Goal: Transaction & Acquisition: Purchase product/service

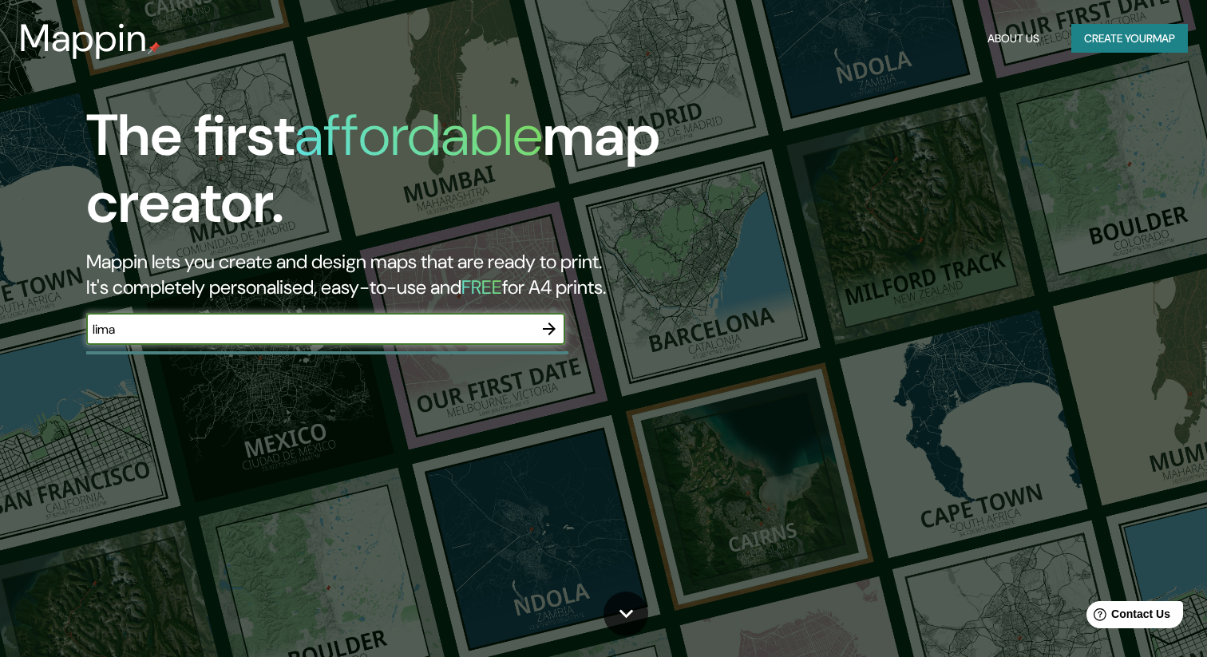
type input "lima"
click at [546, 326] on icon "button" at bounding box center [549, 328] width 19 height 19
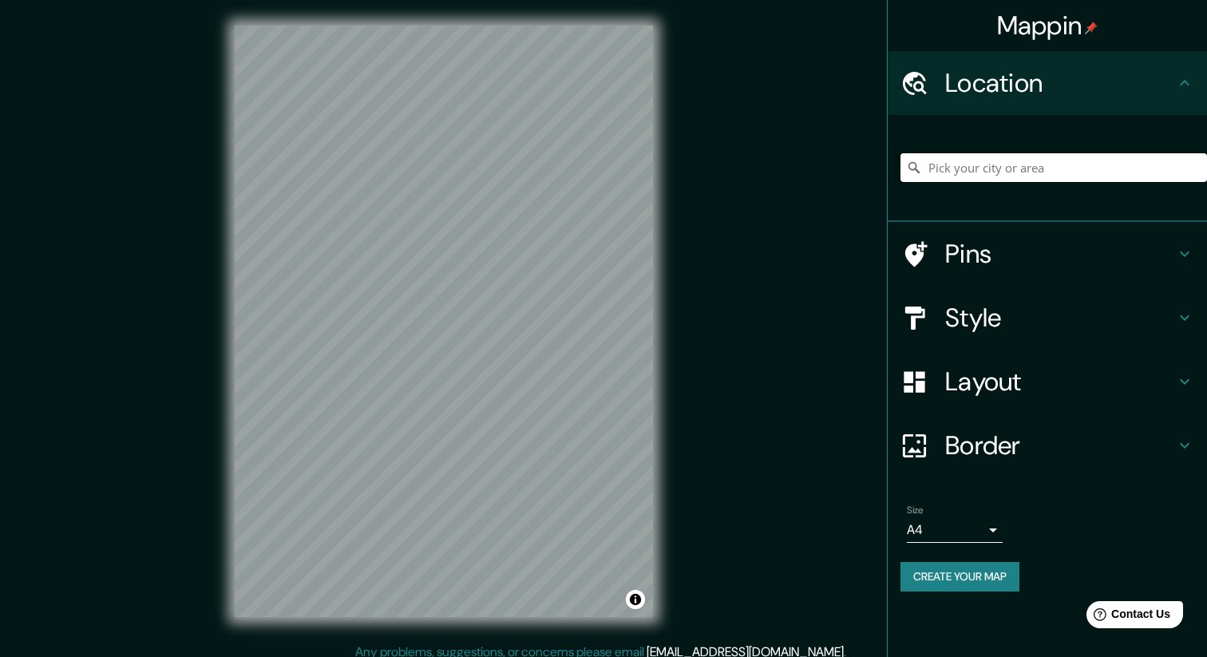
click at [1007, 172] on input "Pick your city or area" at bounding box center [1053, 167] width 306 height 29
click at [1042, 331] on h4 "Style" at bounding box center [1060, 318] width 230 height 32
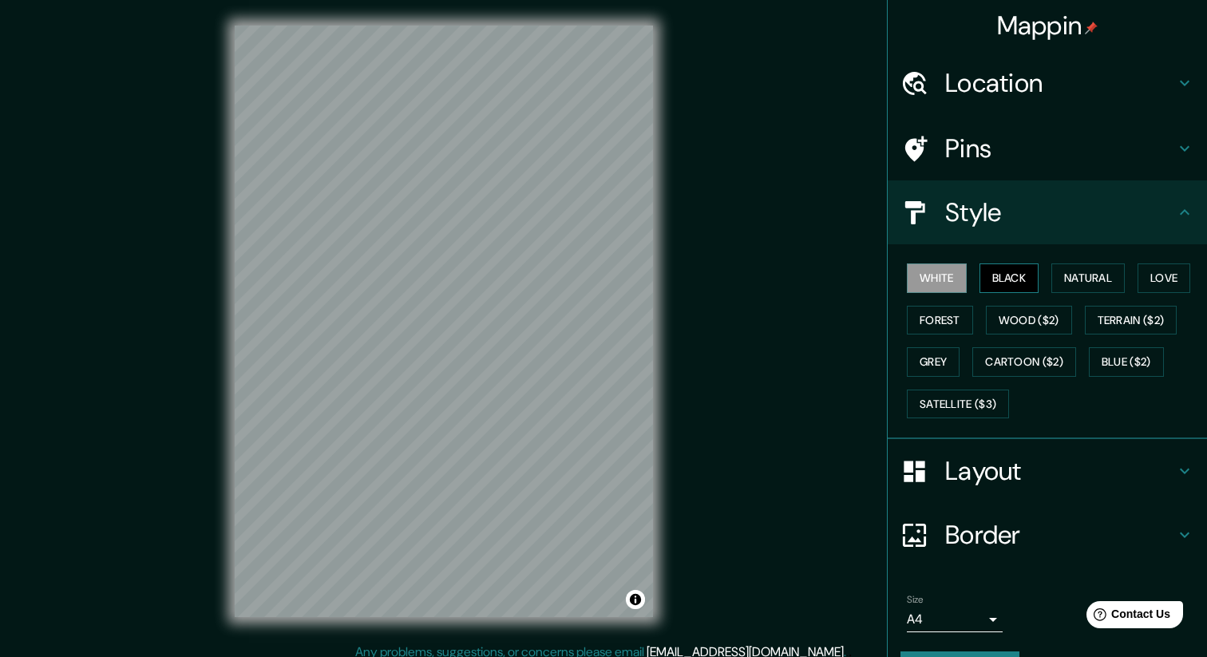
click at [1006, 271] on button "Black" at bounding box center [1009, 278] width 60 height 30
click at [998, 88] on h4 "Location" at bounding box center [1060, 83] width 230 height 32
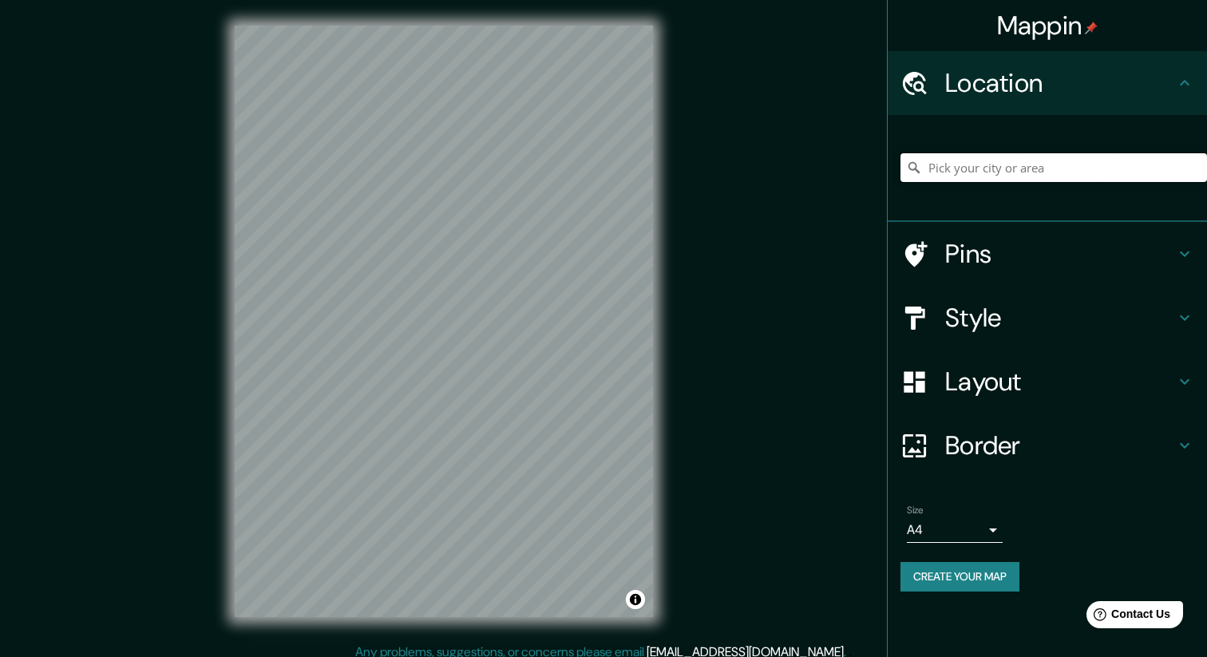
click at [951, 174] on input "Pick your city or area" at bounding box center [1053, 167] width 306 height 29
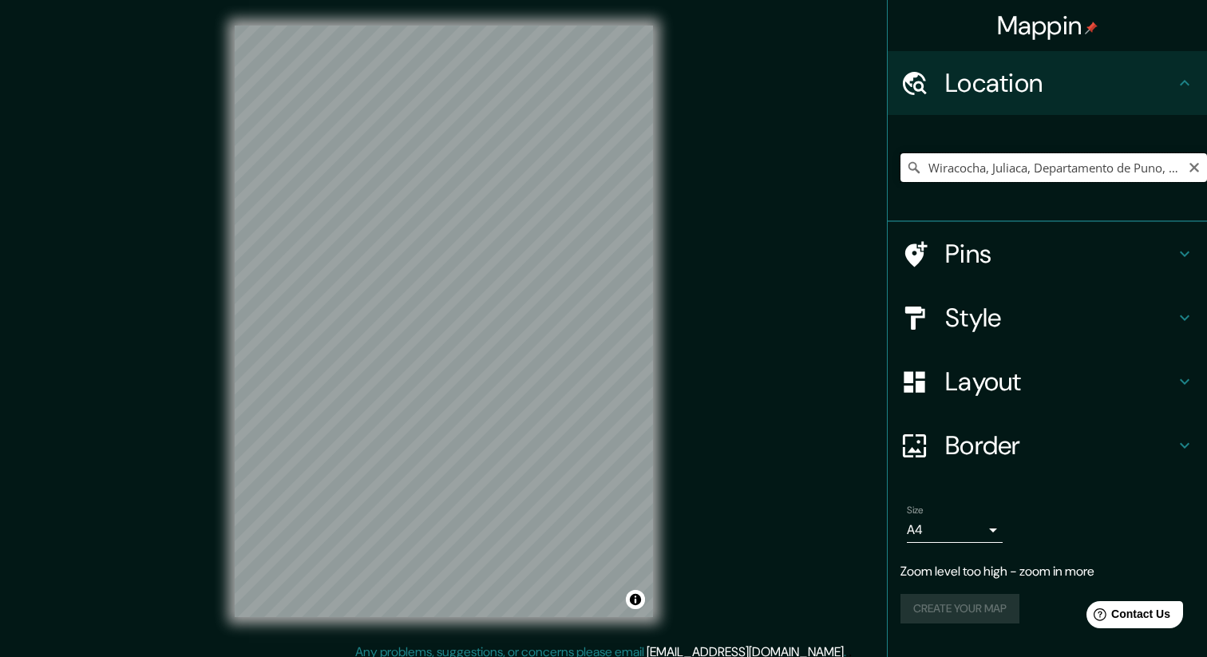
click at [1053, 170] on input "Wiracocha, Juliaca, Departamento de Puno, Perú" at bounding box center [1053, 167] width 306 height 29
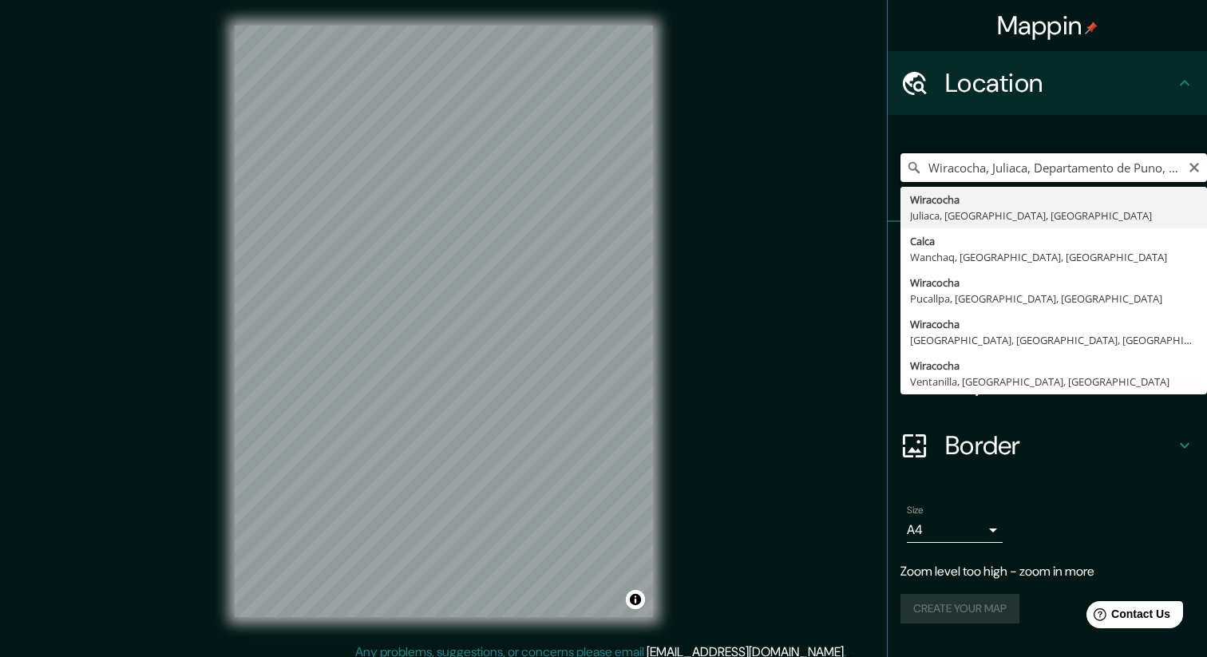
click at [1053, 170] on input "Wiracocha, Juliaca, Departamento de Puno, Perú" at bounding box center [1053, 167] width 306 height 29
type input "San [PERSON_NAME] De Lurigancho, [GEOGRAPHIC_DATA], [GEOGRAPHIC_DATA], [GEOGRAP…"
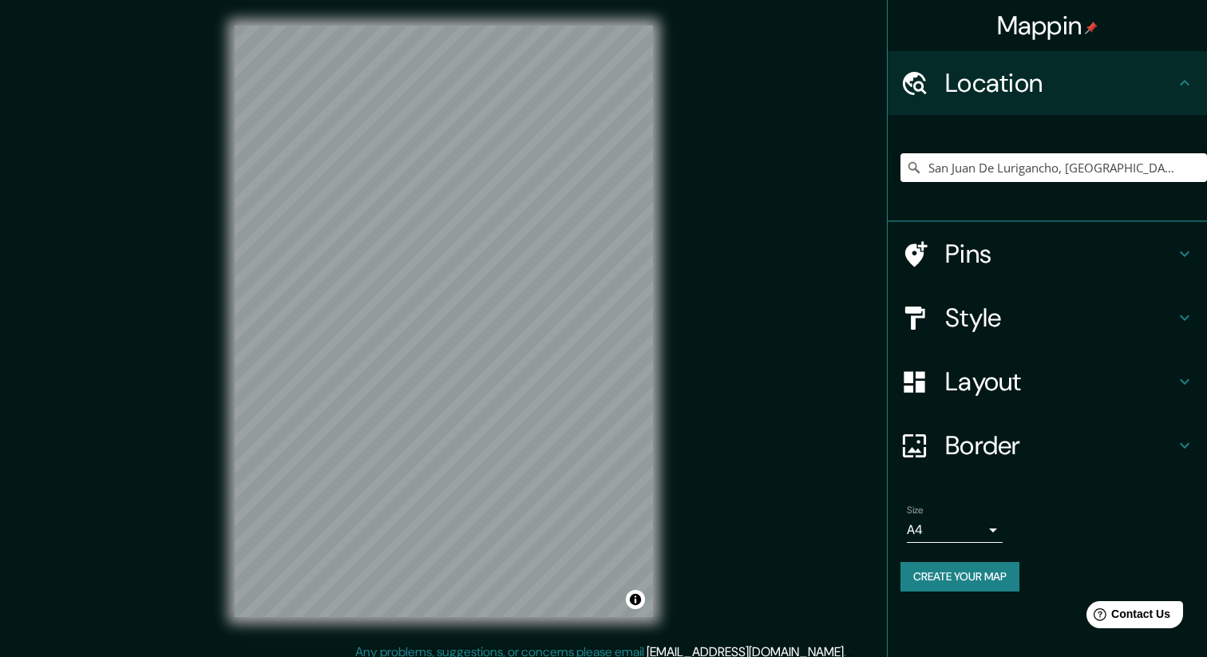
click at [954, 326] on h4 "Style" at bounding box center [1060, 318] width 230 height 32
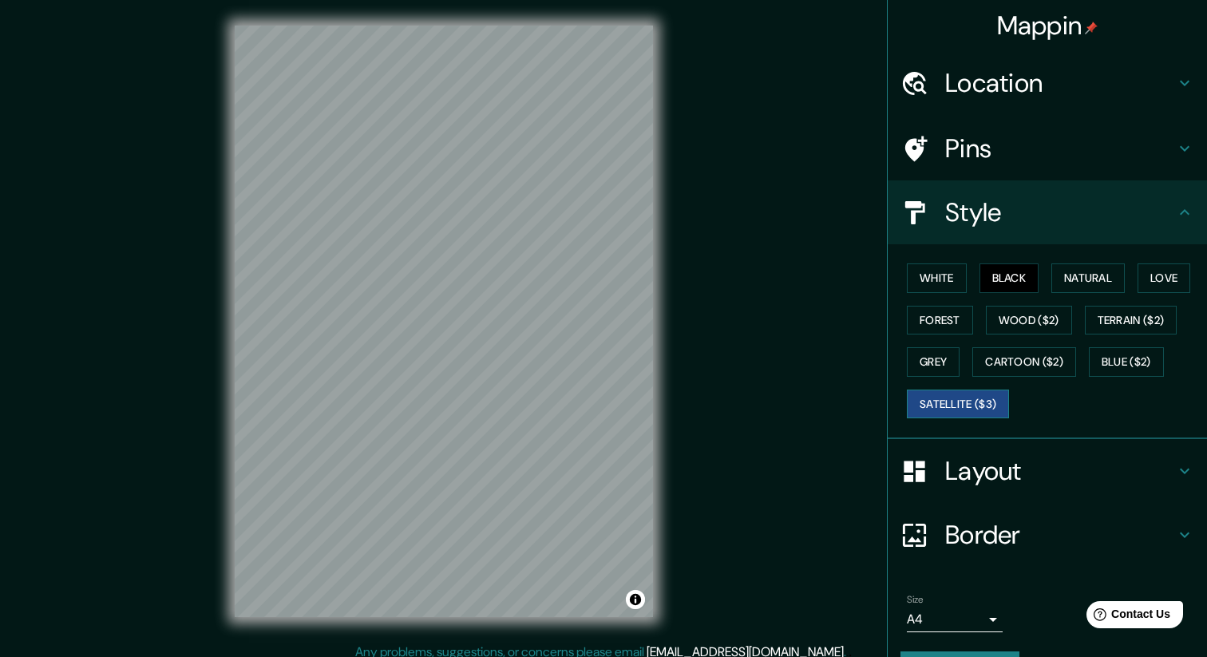
click at [963, 414] on button "Satellite ($3)" at bounding box center [958, 404] width 102 height 30
click at [680, 208] on div "Mappin Location San Juan De Lurigancho, Lima, Provincia de Lima, Perú Pins Styl…" at bounding box center [603, 334] width 1207 height 668
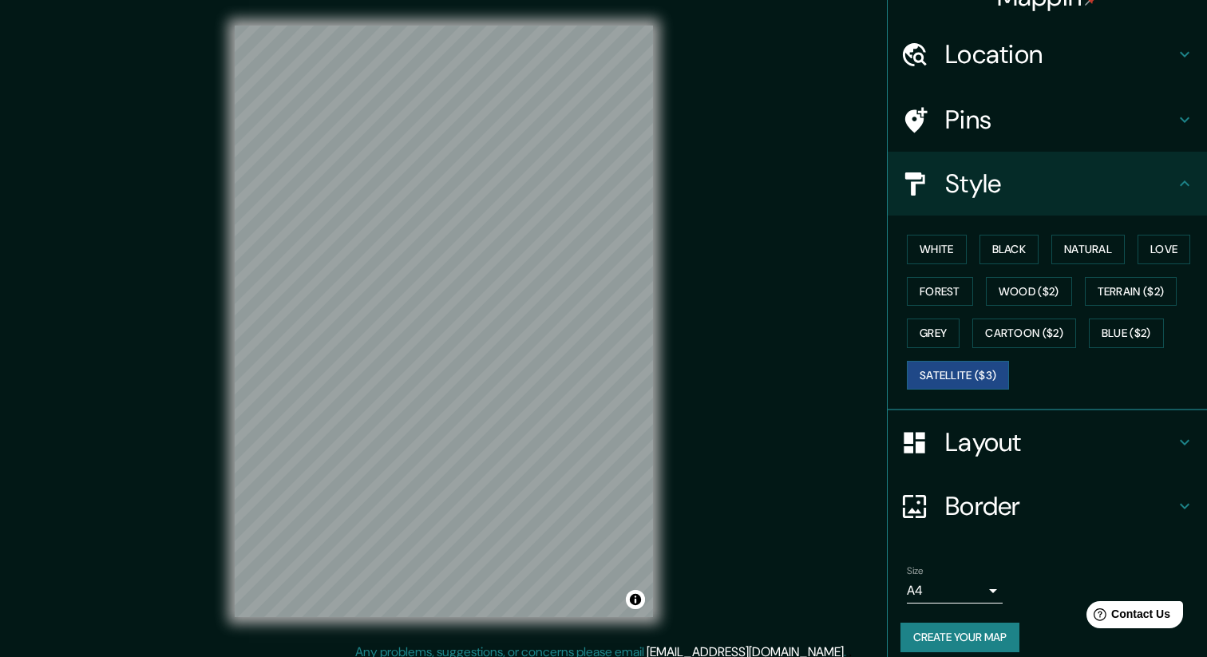
scroll to position [42, 0]
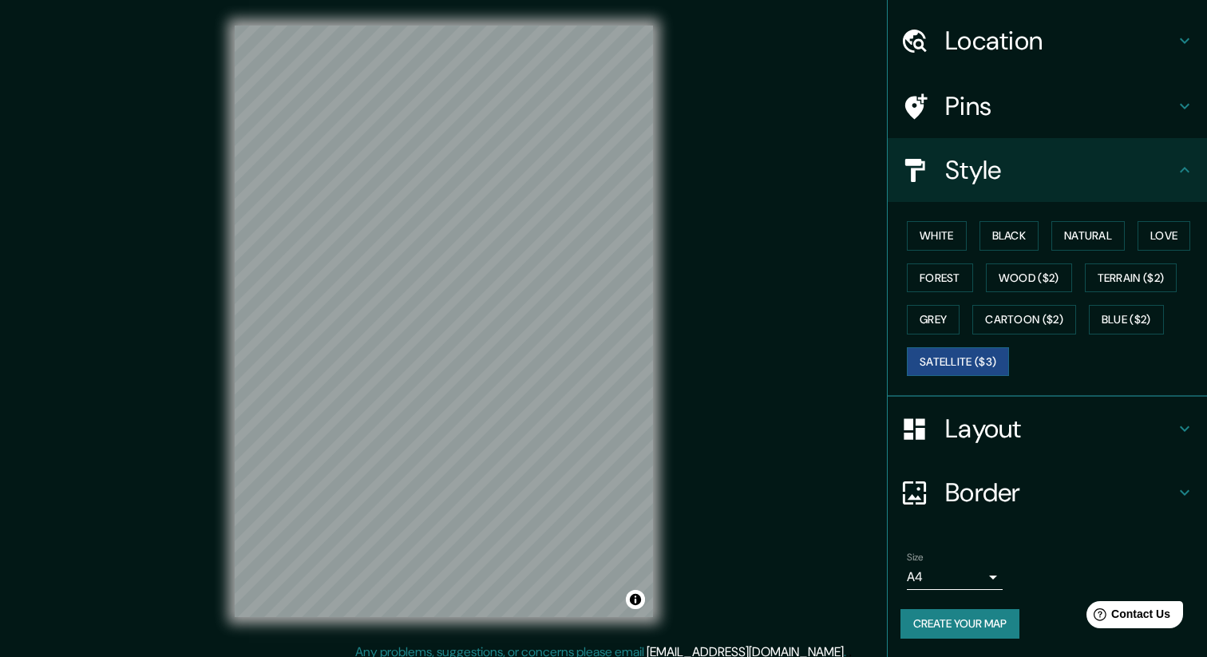
click at [989, 574] on body "Mappin Location San Juan De Lurigancho, Lima, Provincia de Lima, Perú Pins Styl…" at bounding box center [603, 328] width 1207 height 657
click at [1021, 556] on div at bounding box center [603, 328] width 1207 height 657
click at [1026, 428] on h4 "Layout" at bounding box center [1060, 429] width 230 height 32
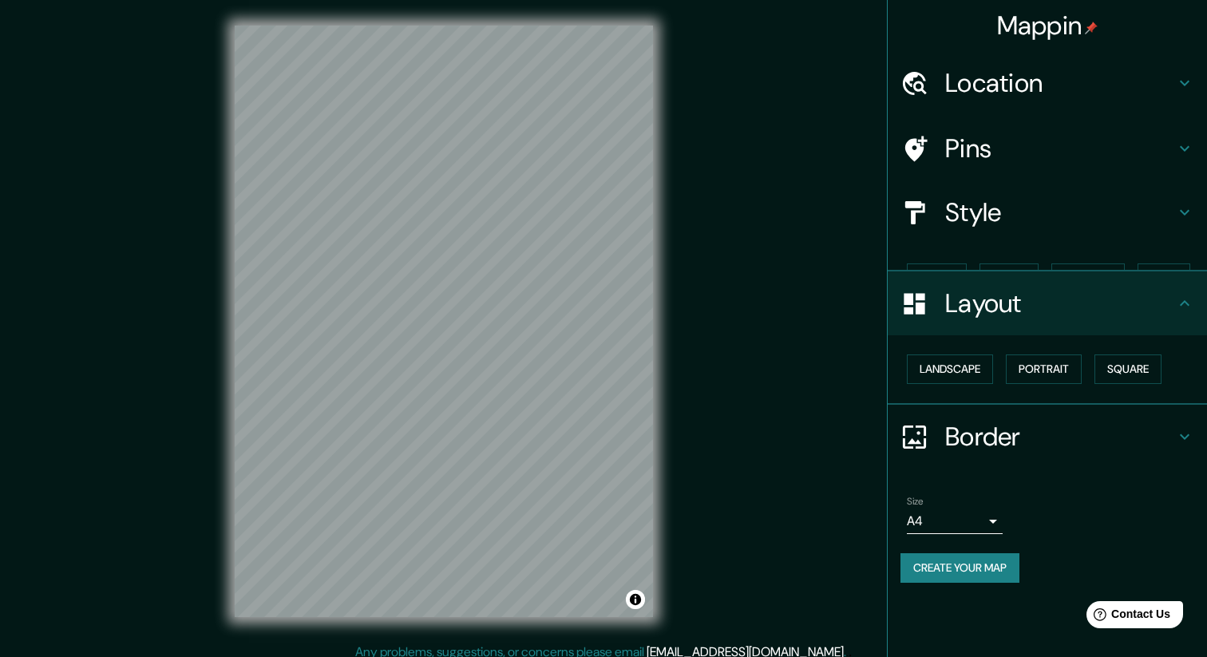
scroll to position [0, 0]
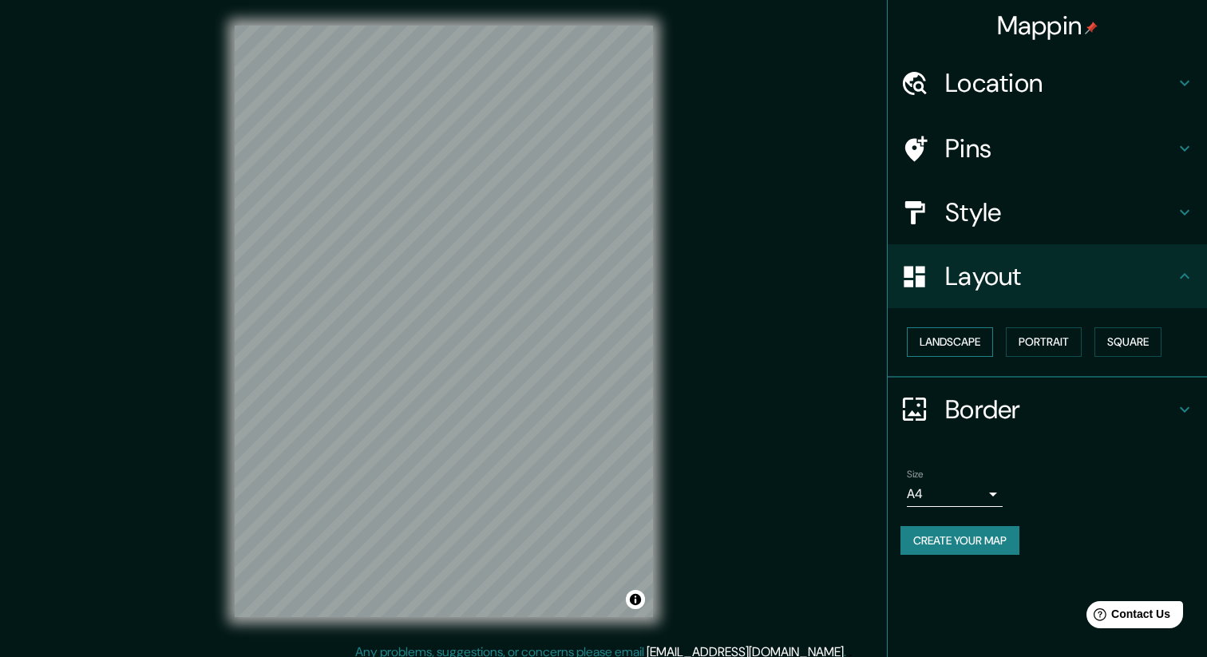
click at [960, 336] on button "Landscape" at bounding box center [950, 342] width 86 height 30
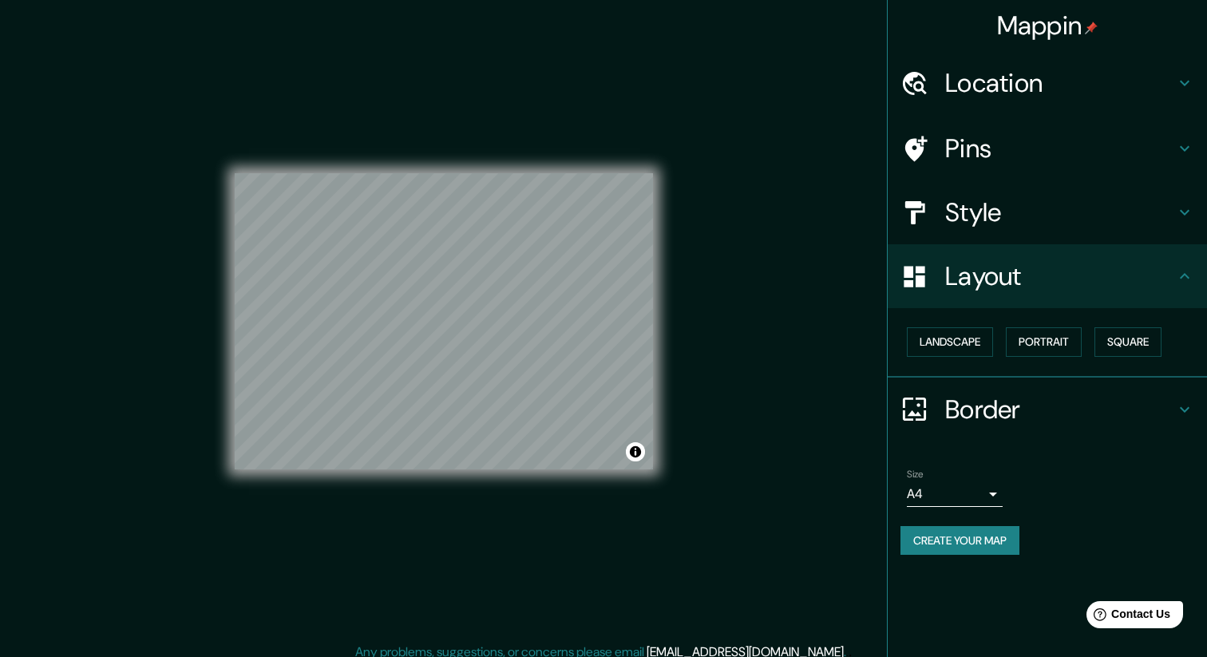
click at [966, 144] on h4 "Pins" at bounding box center [1060, 148] width 230 height 32
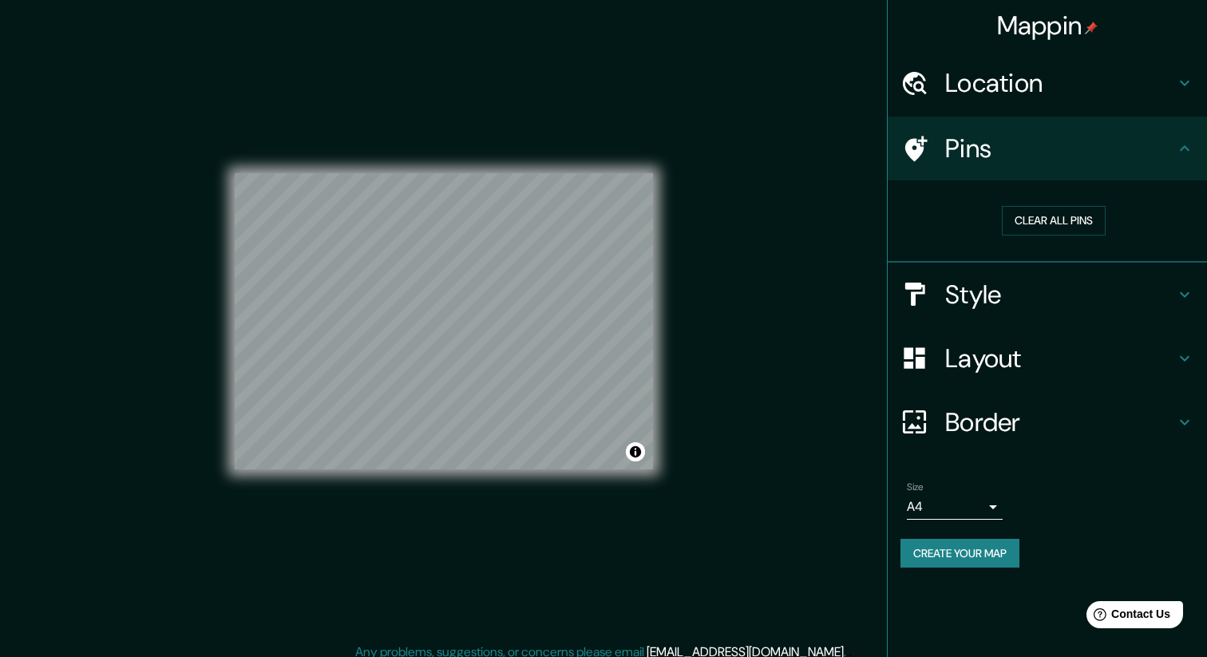
click at [988, 79] on h4 "Location" at bounding box center [1060, 83] width 230 height 32
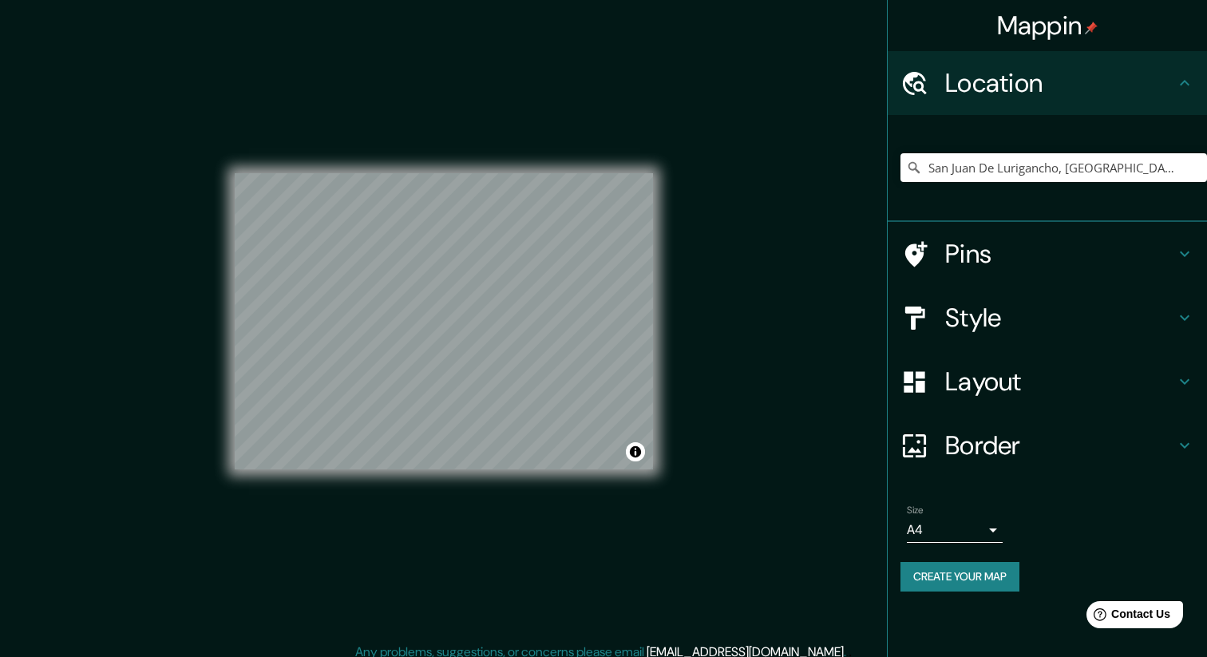
click at [987, 81] on h4 "Location" at bounding box center [1060, 83] width 230 height 32
click at [945, 333] on h4 "Style" at bounding box center [1060, 318] width 230 height 32
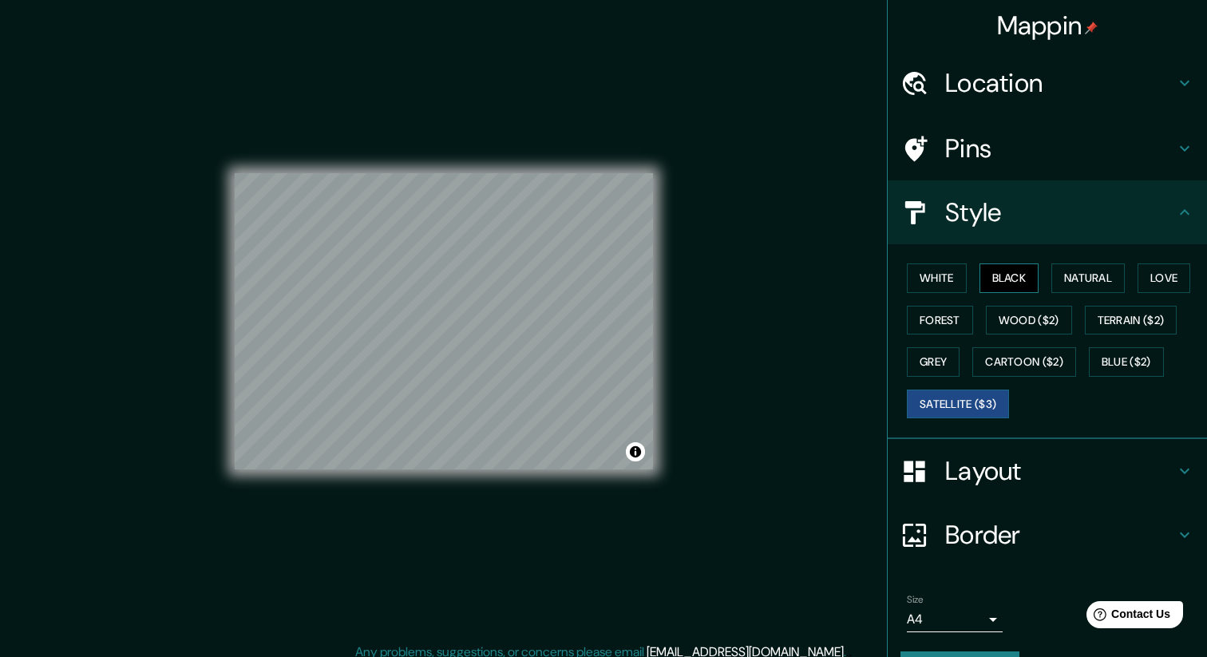
click at [1014, 275] on button "Black" at bounding box center [1009, 278] width 60 height 30
click at [941, 275] on button "White" at bounding box center [937, 278] width 60 height 30
click at [1002, 277] on button "Black" at bounding box center [1009, 278] width 60 height 30
click at [1090, 283] on button "Natural" at bounding box center [1087, 278] width 73 height 30
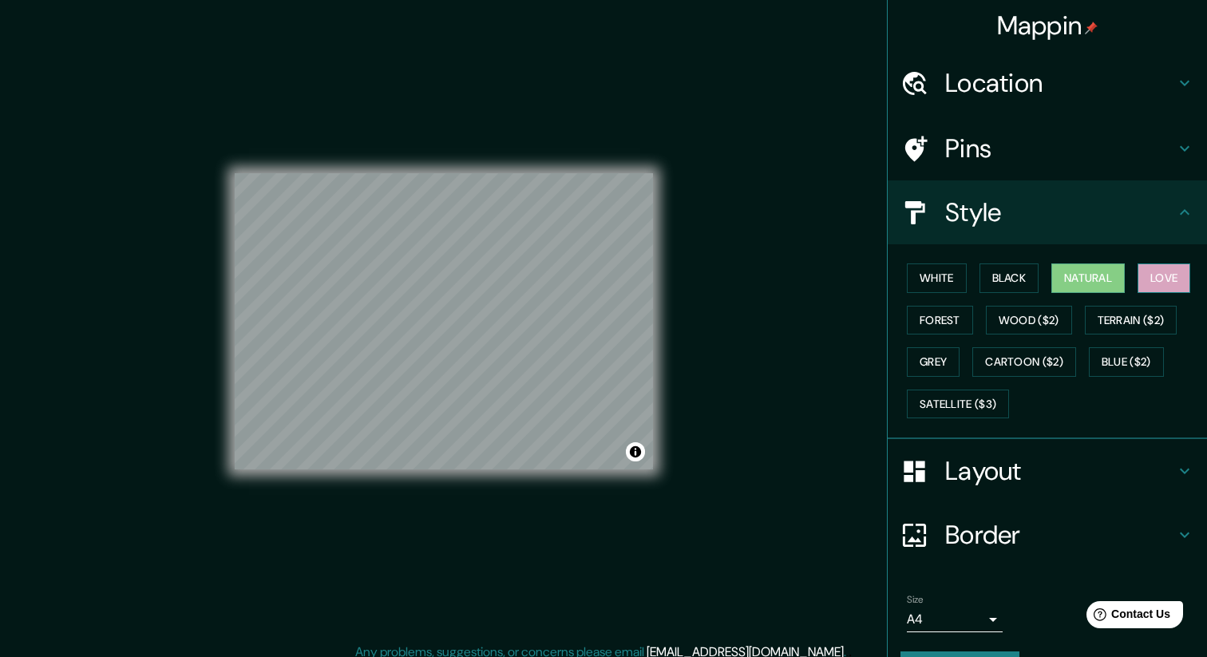
click at [1168, 283] on button "Love" at bounding box center [1163, 278] width 53 height 30
click at [943, 309] on button "Forest" at bounding box center [940, 321] width 66 height 30
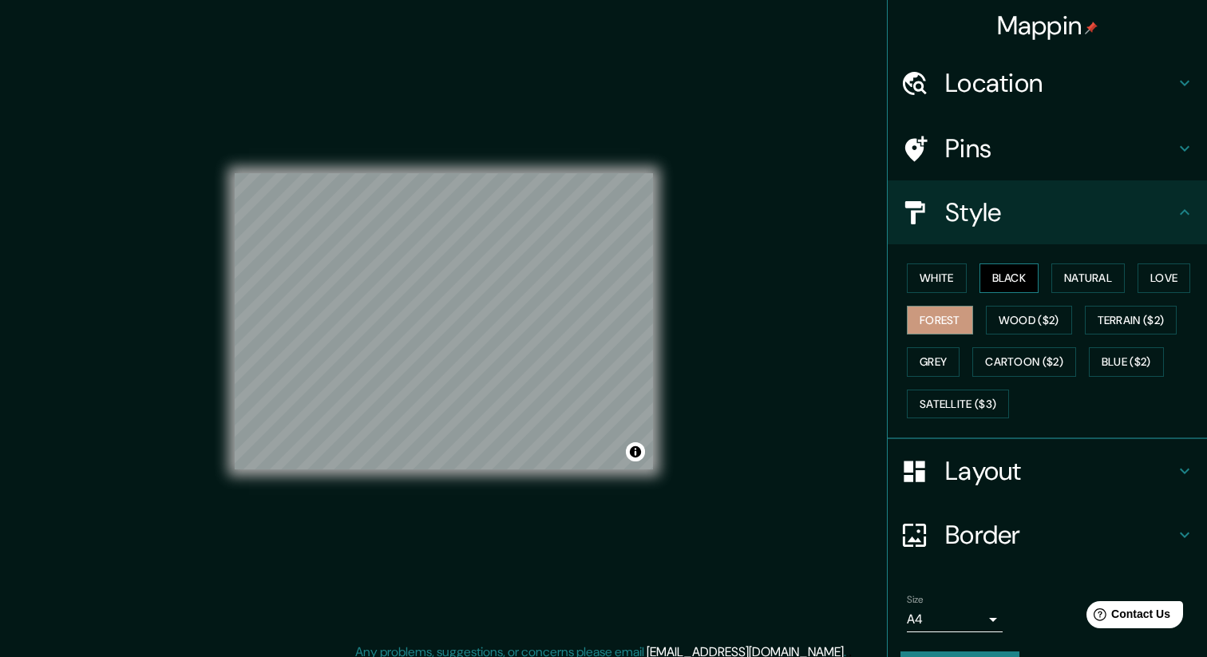
click at [1007, 279] on button "Black" at bounding box center [1009, 278] width 60 height 30
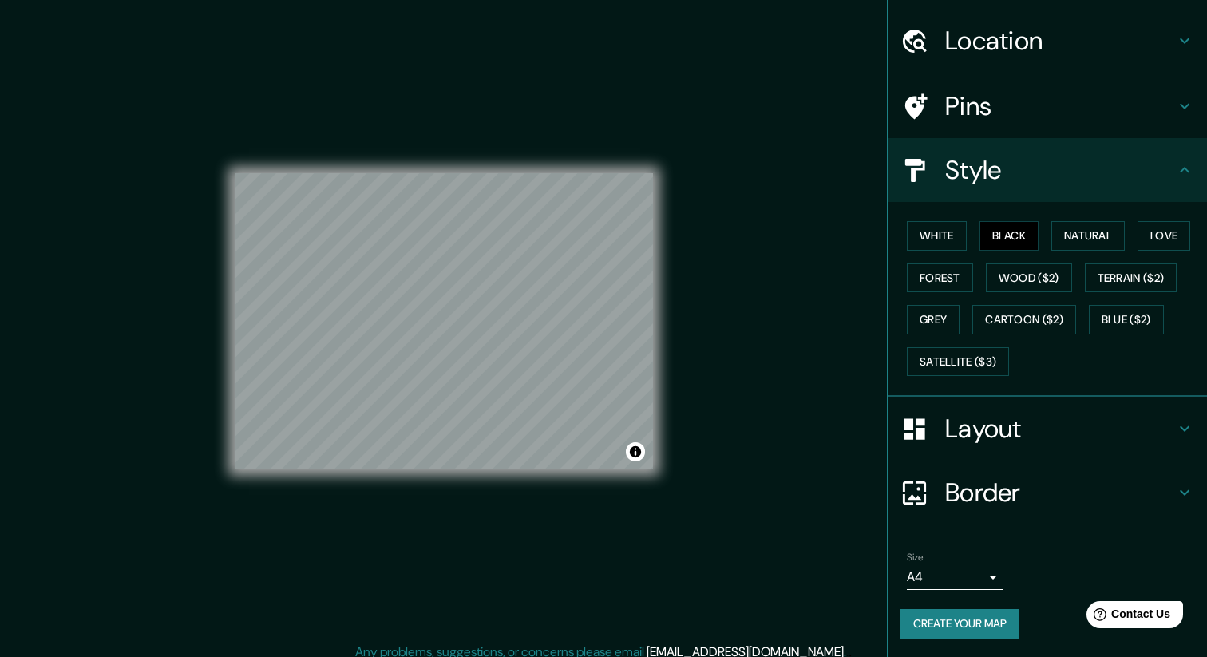
click at [982, 624] on button "Create your map" at bounding box center [959, 624] width 119 height 30
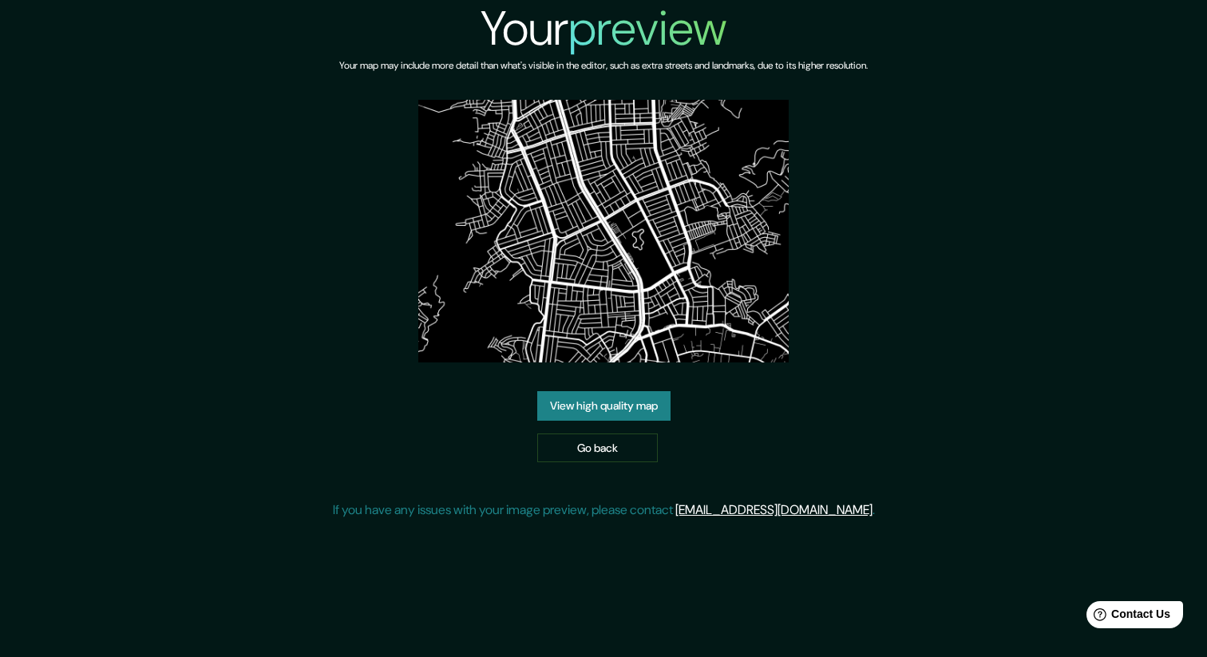
click at [582, 405] on link "View high quality map" at bounding box center [603, 406] width 133 height 30
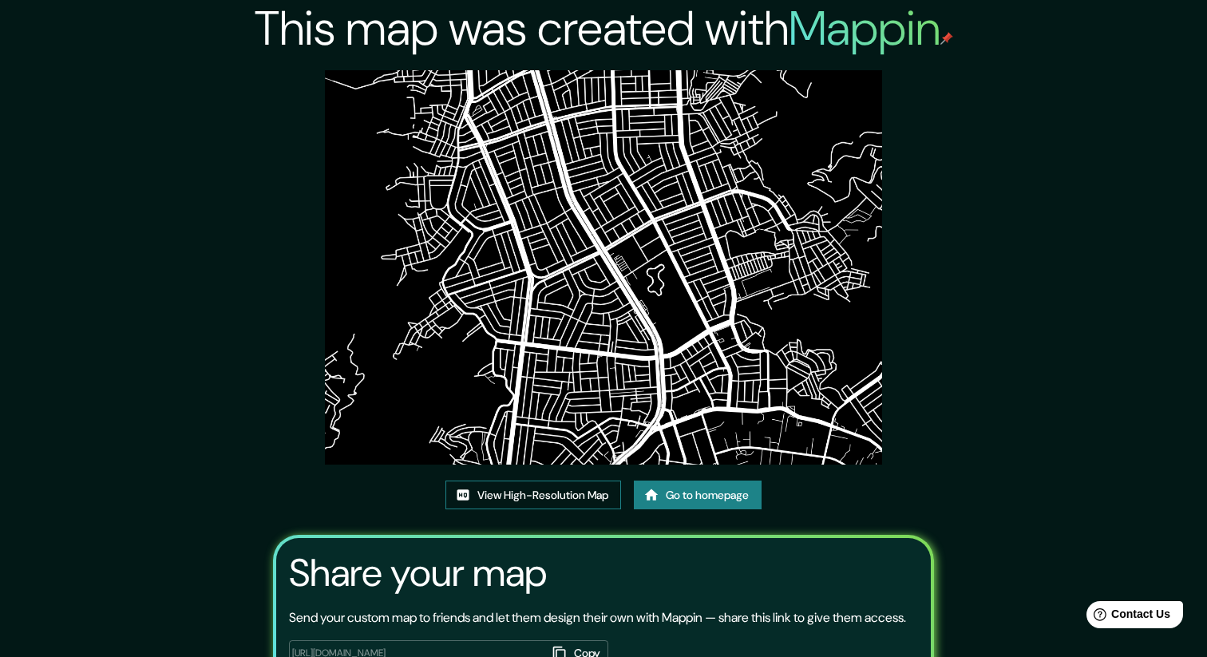
click at [483, 500] on link "View High-Resolution Map" at bounding box center [533, 495] width 176 height 30
click at [684, 484] on link "Go to homepage" at bounding box center [698, 495] width 128 height 30
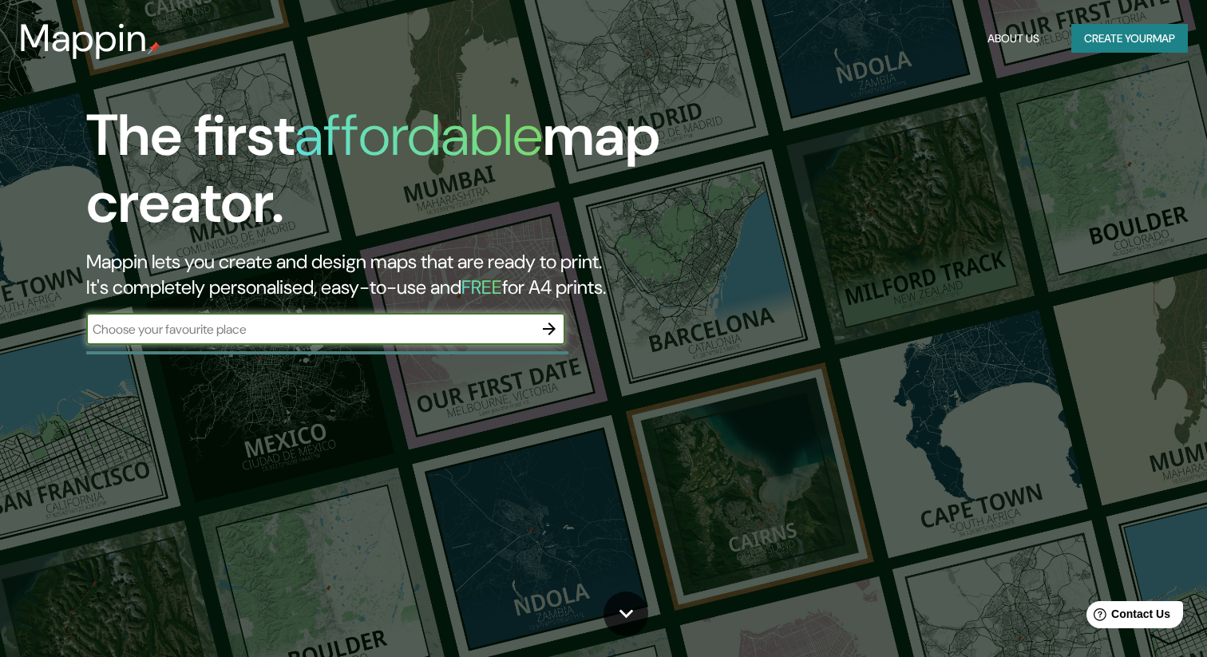
click at [472, 320] on input "text" at bounding box center [309, 329] width 447 height 18
type input "lima"
click at [547, 335] on icon "button" at bounding box center [549, 328] width 19 height 19
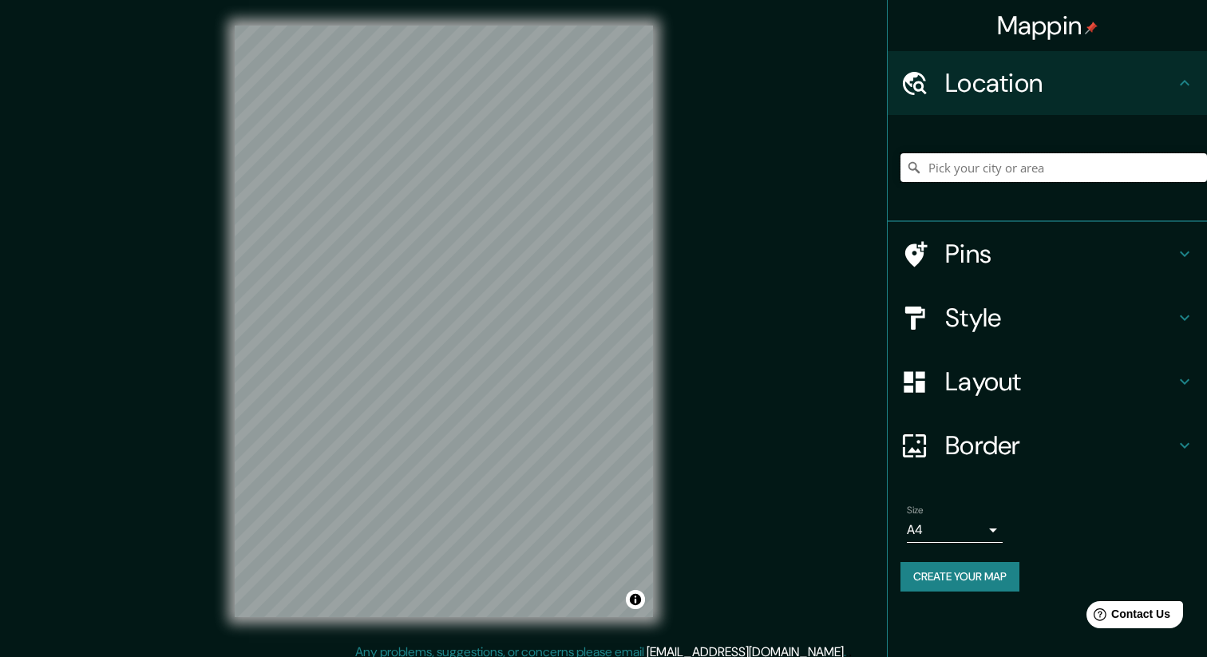
click at [943, 161] on input "Pick your city or area" at bounding box center [1053, 167] width 306 height 29
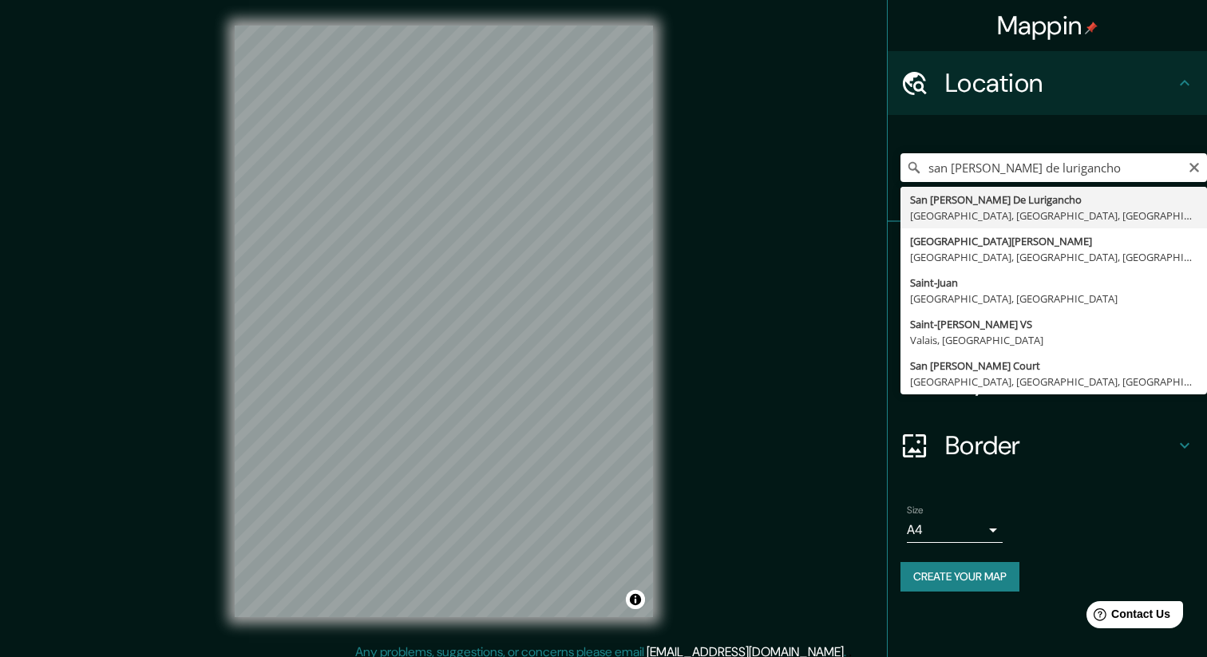
type input "San [PERSON_NAME] De Lurigancho, [GEOGRAPHIC_DATA], [GEOGRAPHIC_DATA], [GEOGRAP…"
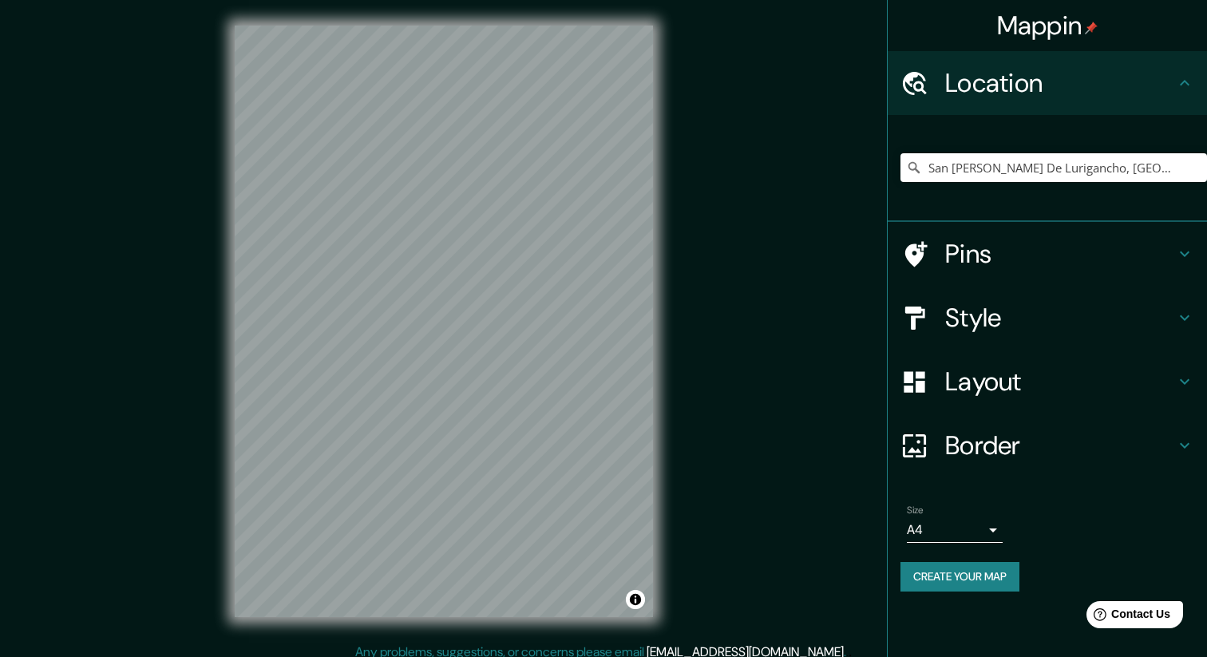
click at [1022, 391] on h4 "Layout" at bounding box center [1060, 382] width 230 height 32
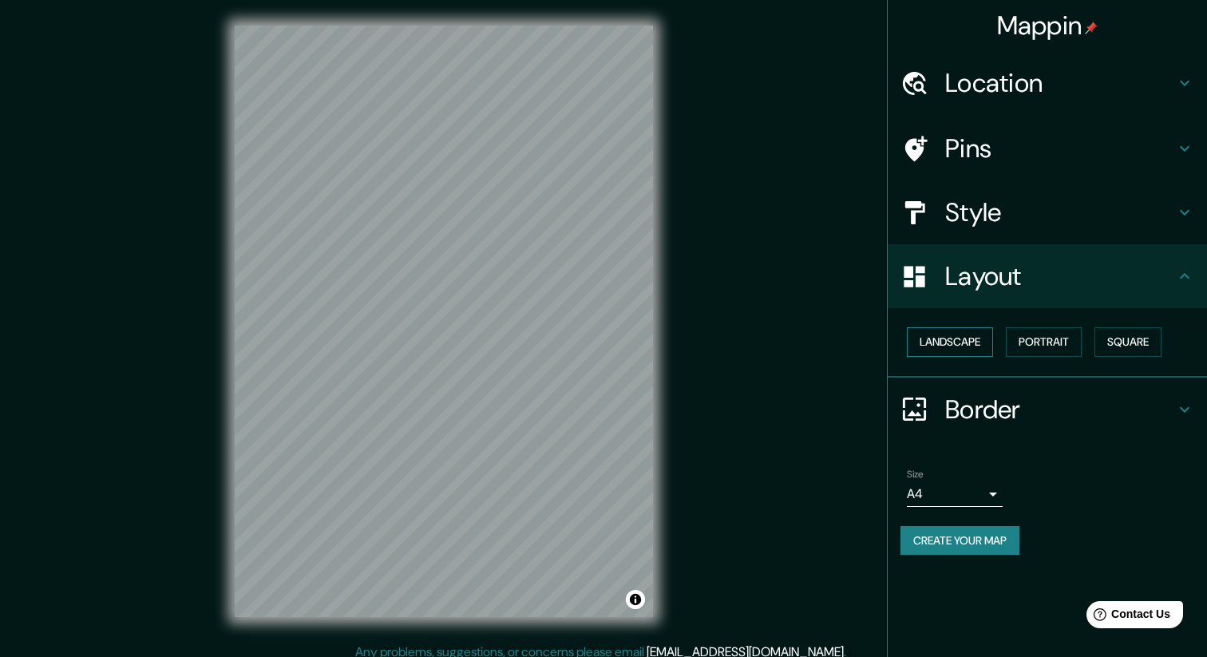
click at [970, 333] on button "Landscape" at bounding box center [950, 342] width 86 height 30
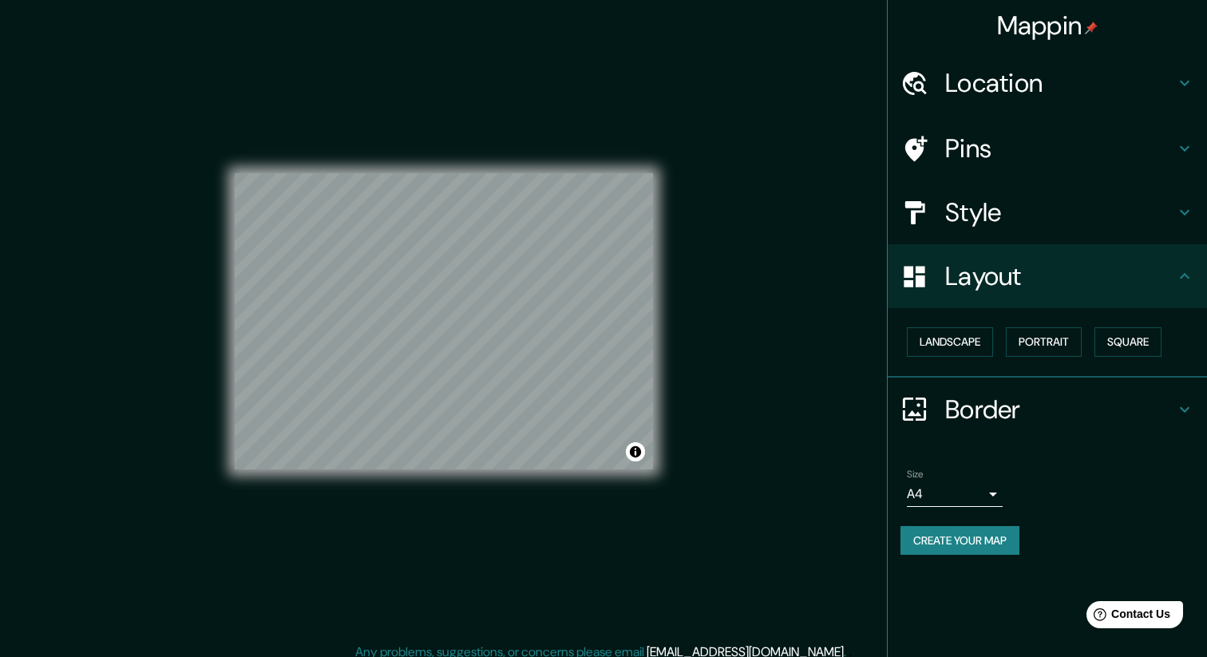
click at [1006, 211] on h4 "Style" at bounding box center [1060, 212] width 230 height 32
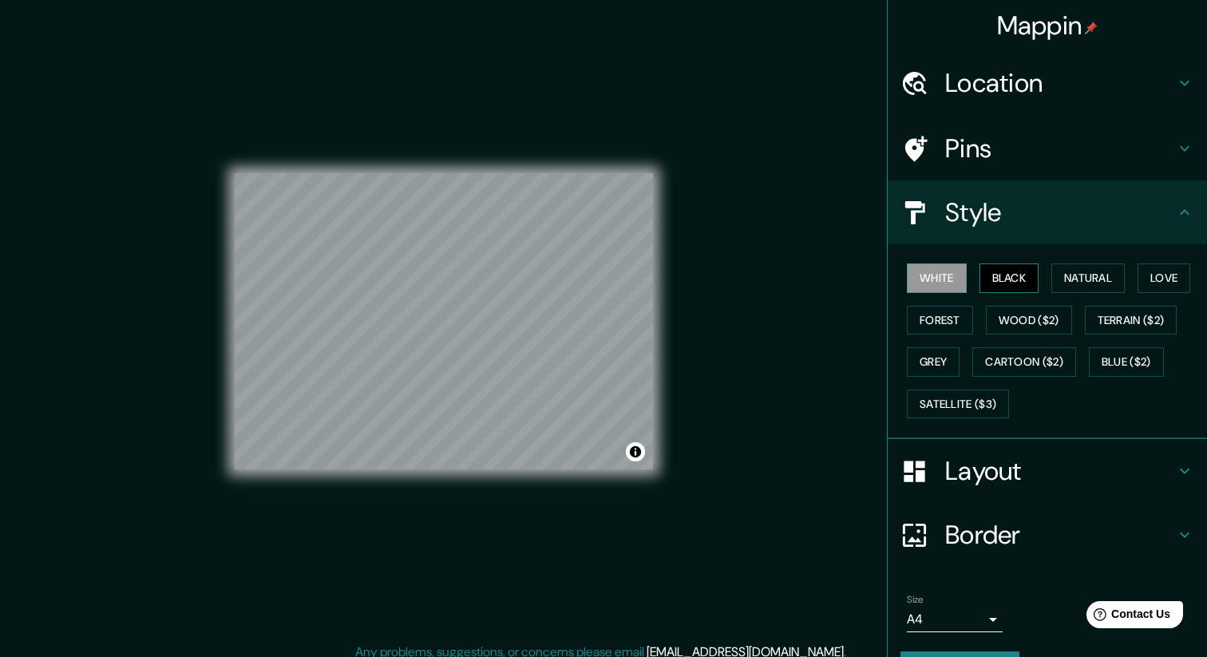
click at [1015, 281] on button "Black" at bounding box center [1009, 278] width 60 height 30
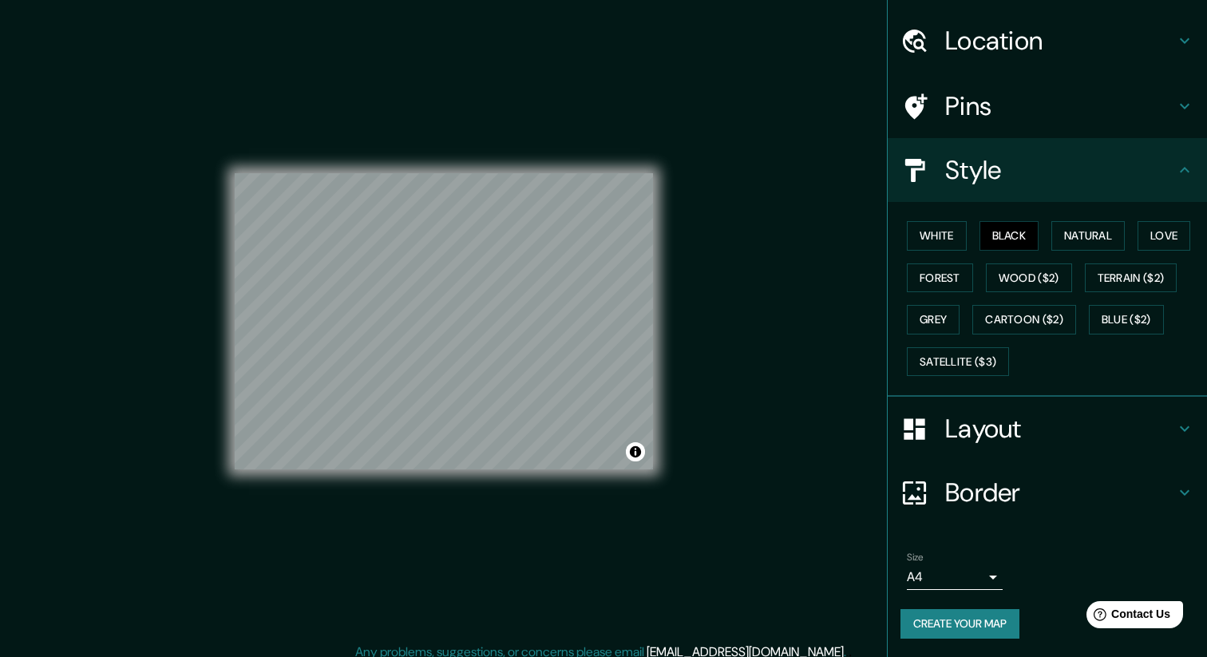
click at [1075, 96] on h4 "Pins" at bounding box center [1060, 106] width 230 height 32
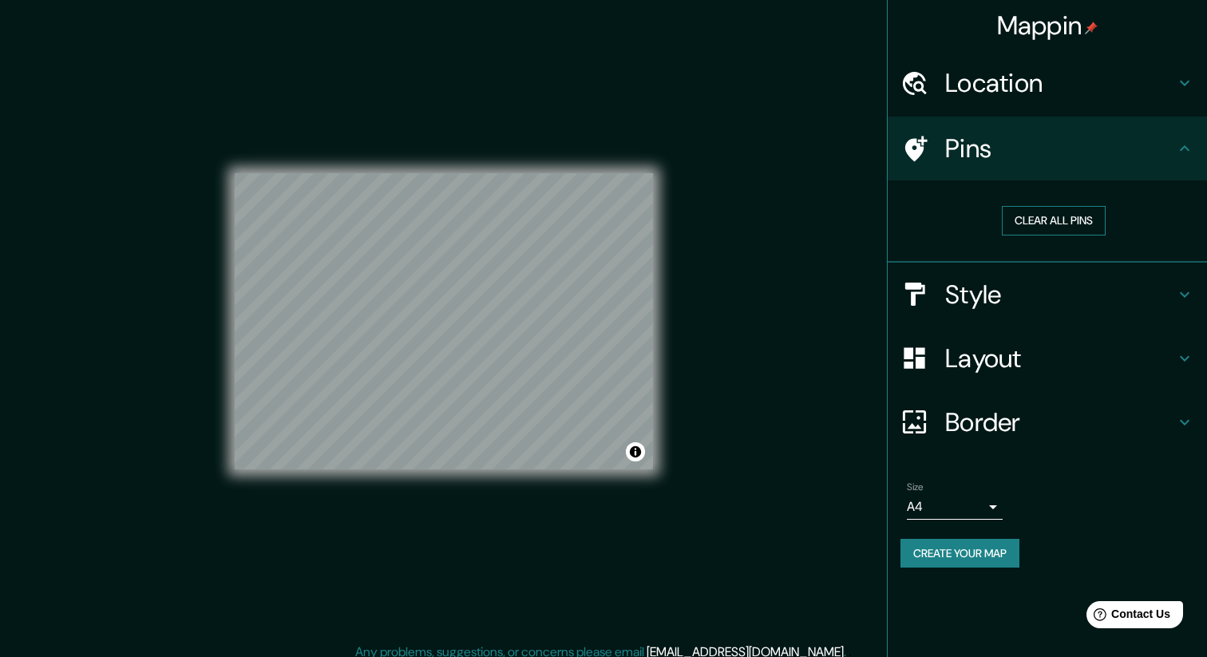
click at [1088, 214] on button "Clear all pins" at bounding box center [1054, 221] width 104 height 30
click at [1093, 155] on h4 "Pins" at bounding box center [1060, 148] width 230 height 32
click at [747, 248] on div "Mappin Location [GEOGRAPHIC_DATA][PERSON_NAME], [GEOGRAPHIC_DATA], [GEOGRAPHIC_…" at bounding box center [603, 334] width 1207 height 668
